Goal: Check status: Check status

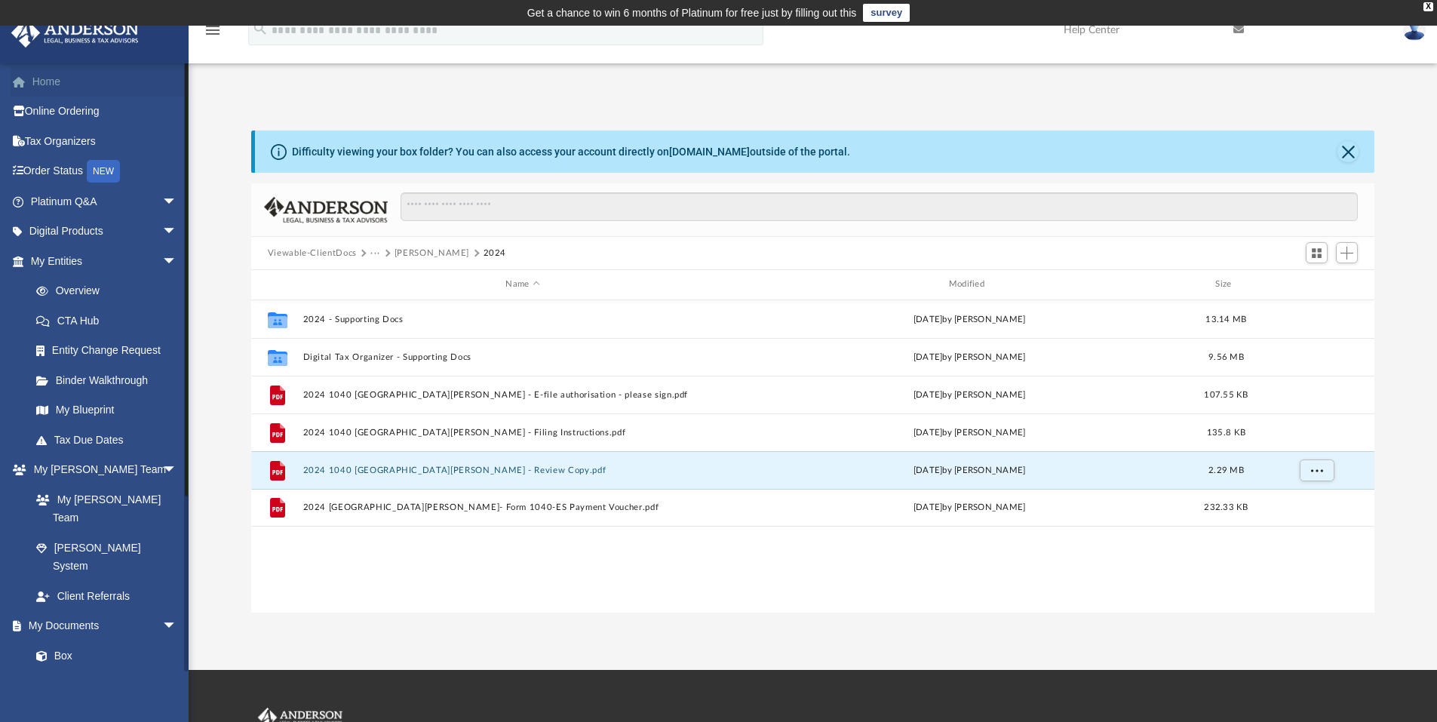
scroll to position [332, 1112]
click at [74, 84] on link "Home" at bounding box center [105, 81] width 189 height 30
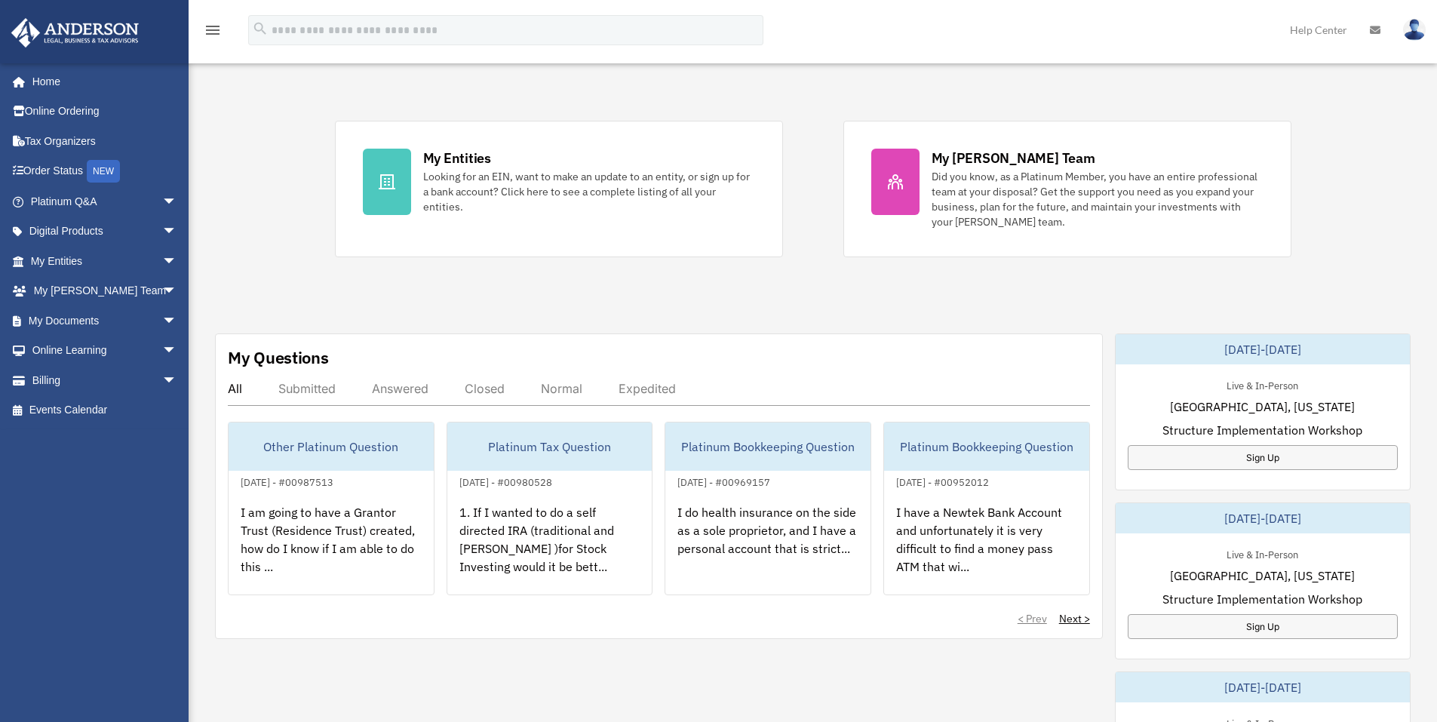
scroll to position [302, 0]
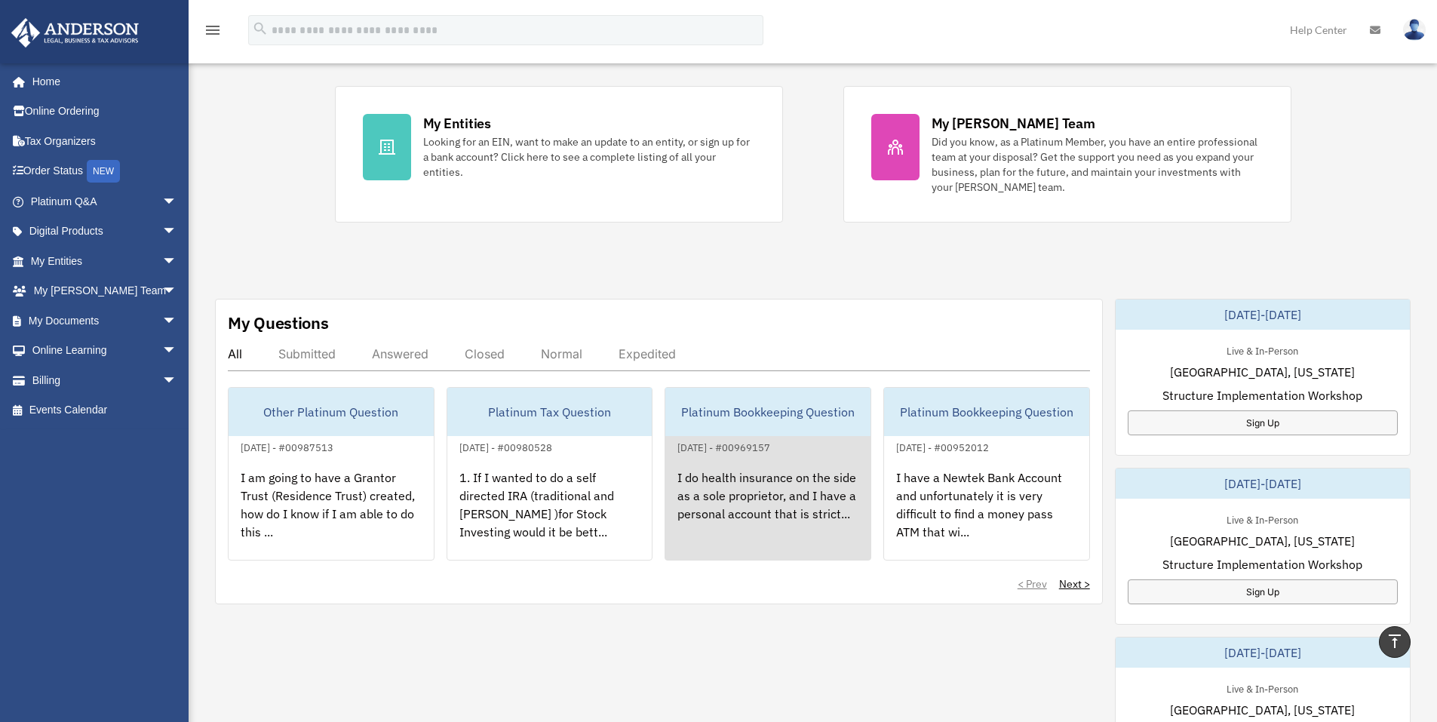
click at [763, 413] on div "Platinum Bookkeeping Question" at bounding box center [767, 412] width 205 height 48
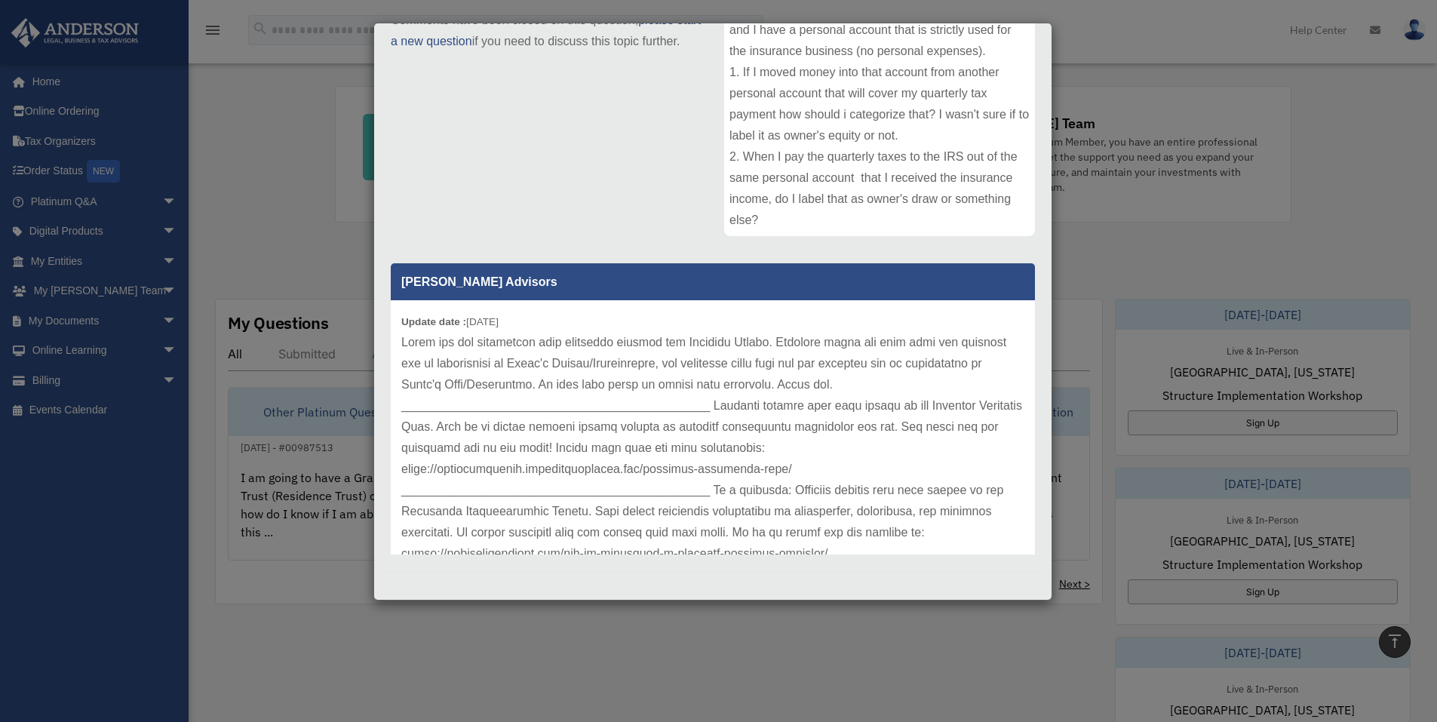
scroll to position [0, 0]
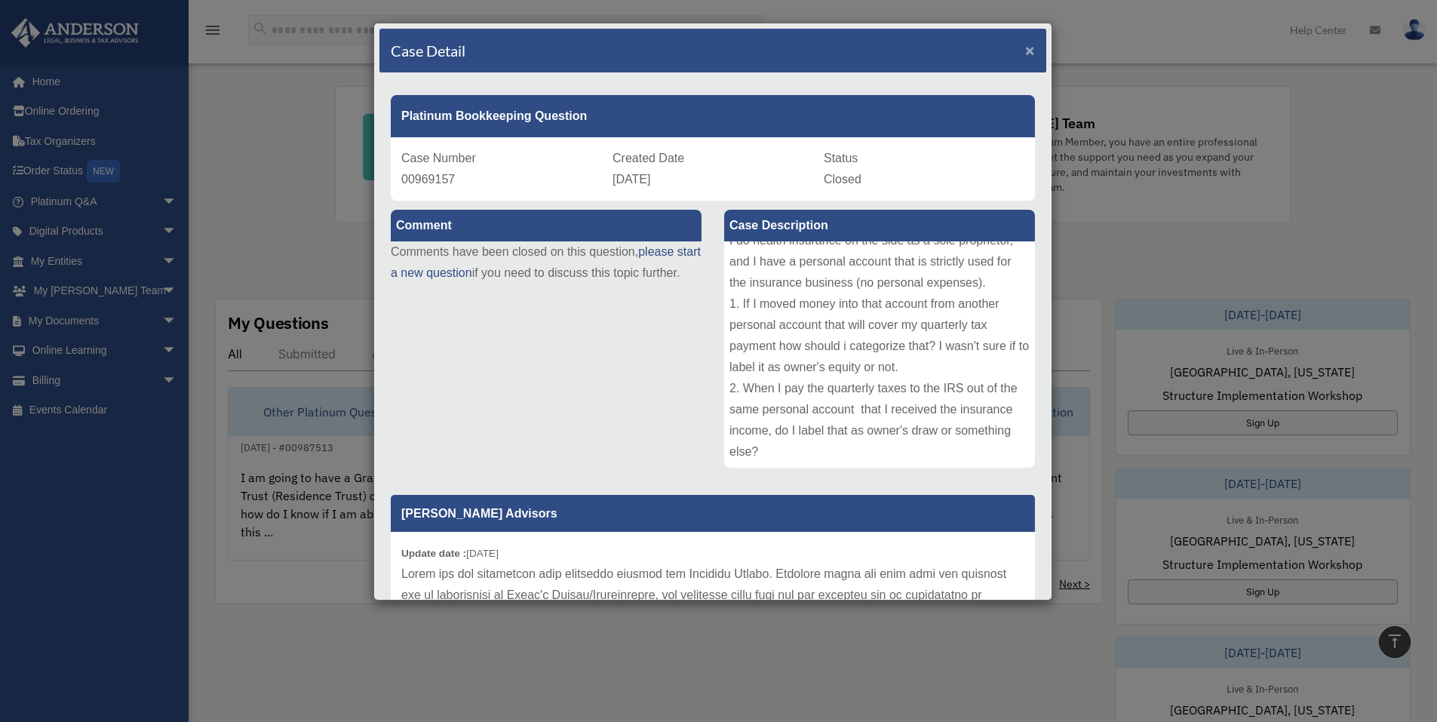
click at [1025, 51] on span "×" at bounding box center [1030, 49] width 10 height 17
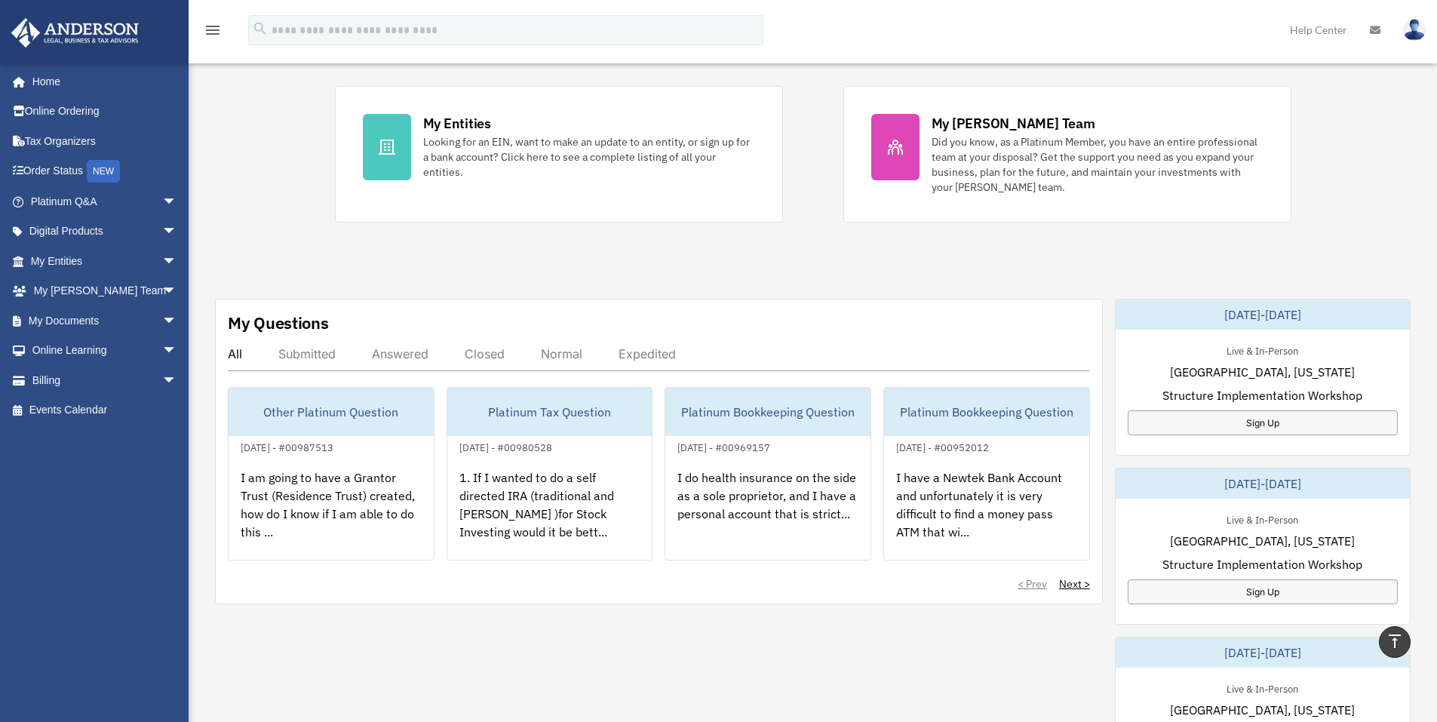
click at [674, 307] on div "My Questions All Submitted Answered Closed Normal Expedited Other Platinum Ques…" at bounding box center [659, 451] width 888 height 305
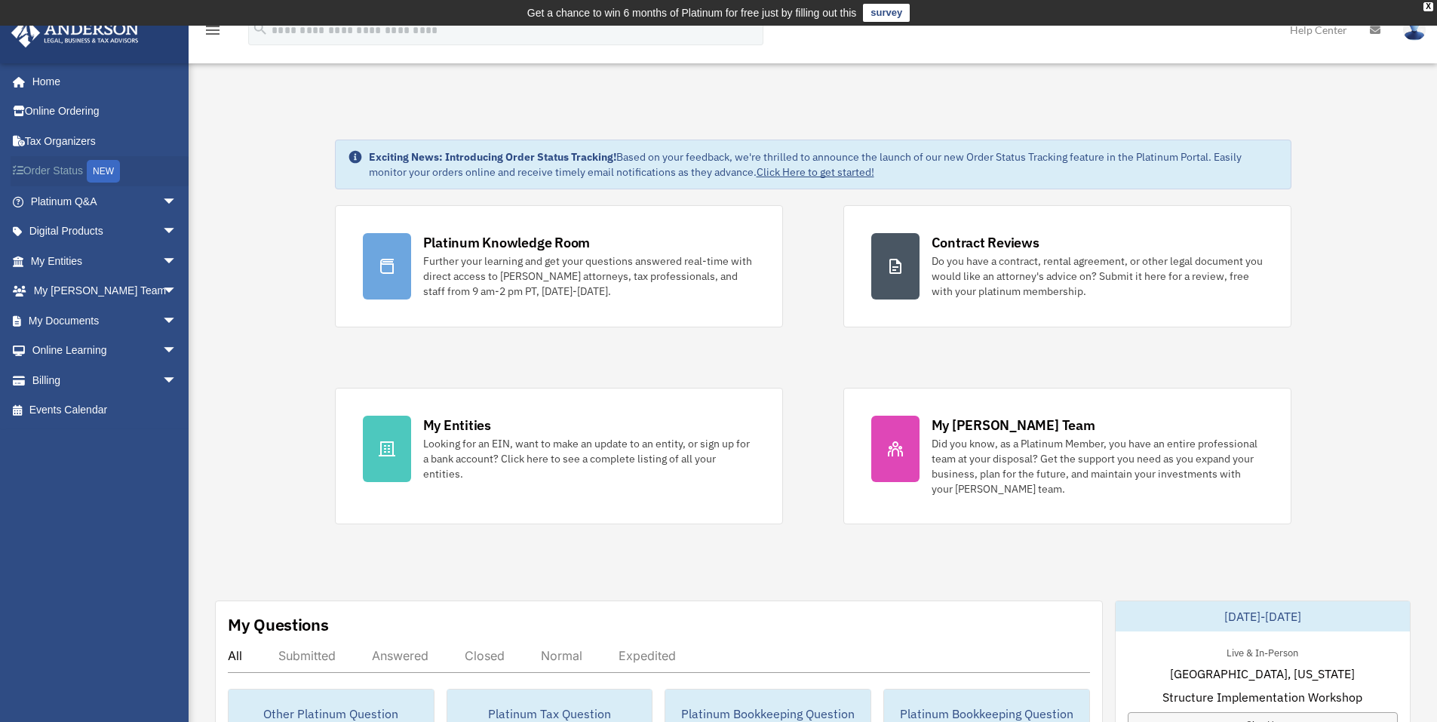
click at [55, 175] on link "Order Status NEW" at bounding box center [105, 171] width 189 height 31
click at [162, 322] on span "arrow_drop_down" at bounding box center [177, 320] width 30 height 31
